Goal: Navigation & Orientation: Go to known website

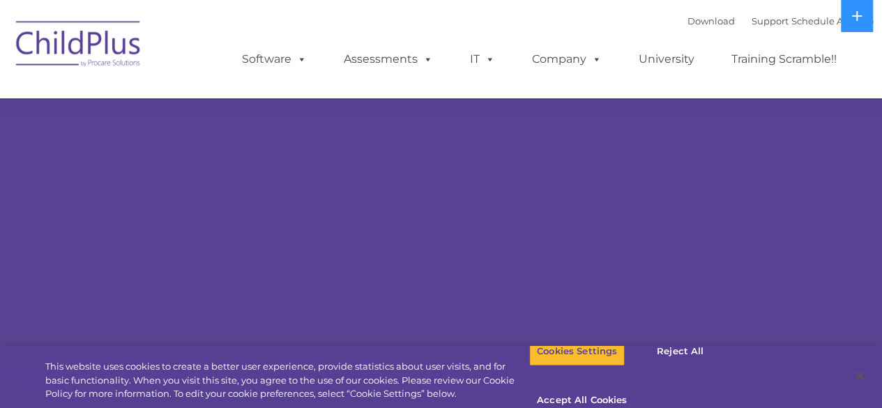
select select "MEDIUM"
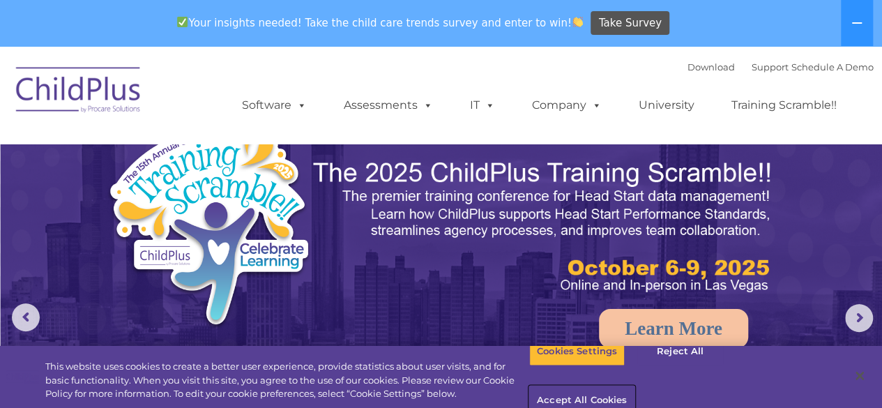
click at [634, 386] on button "Accept All Cookies" at bounding box center [581, 400] width 105 height 29
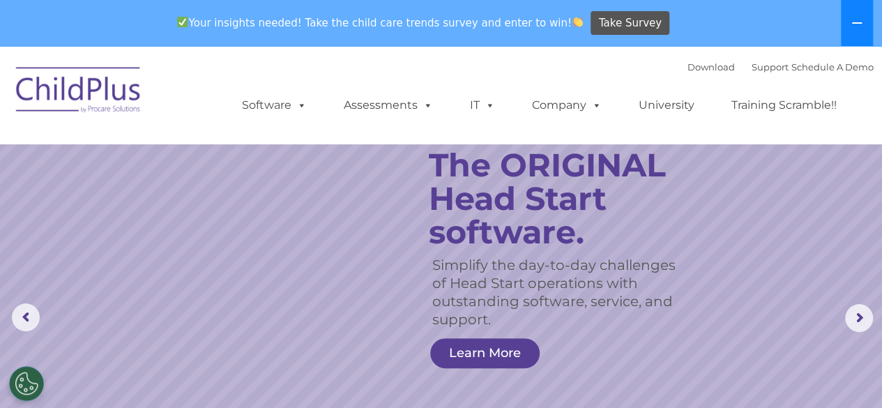
click at [859, 22] on icon at bounding box center [856, 22] width 11 height 11
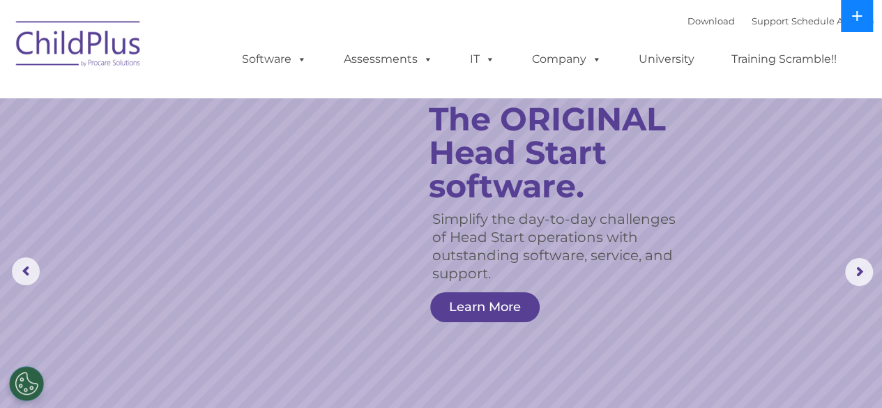
click at [859, 22] on button at bounding box center [857, 16] width 32 height 32
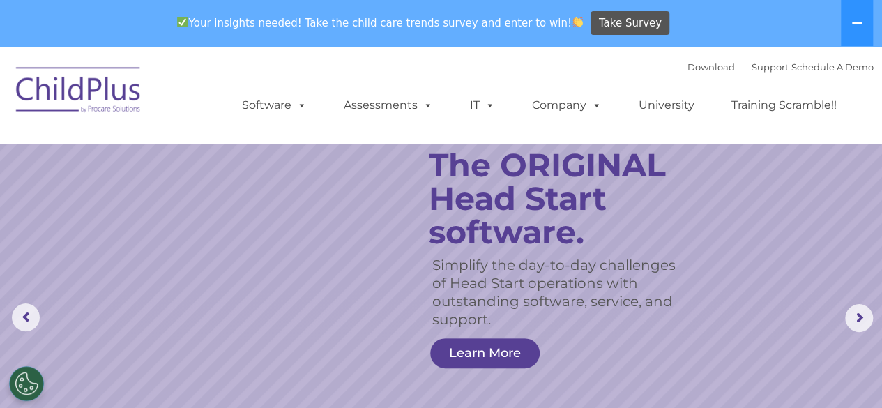
click at [52, 87] on img at bounding box center [78, 92] width 139 height 70
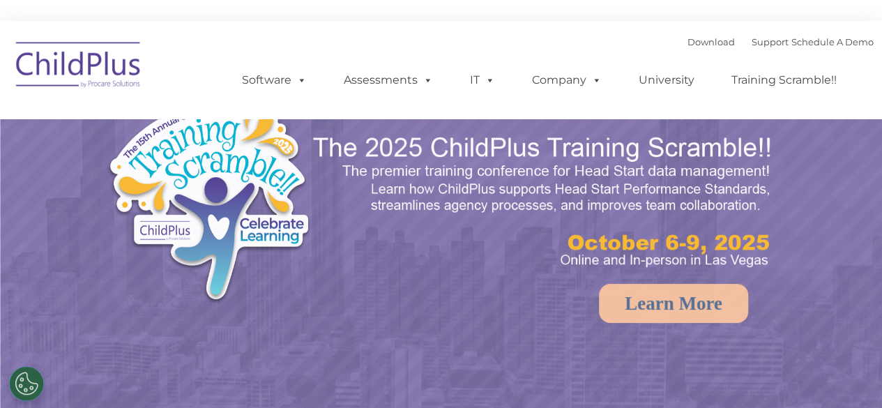
select select "MEDIUM"
